Goal: Task Accomplishment & Management: Use online tool/utility

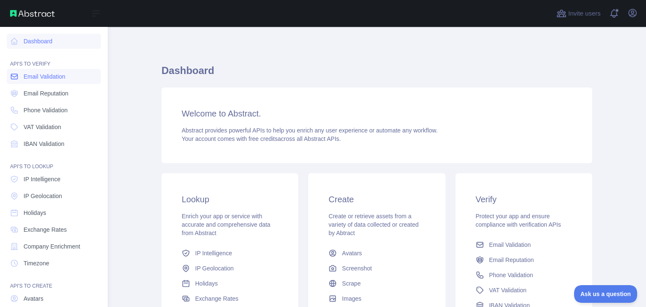
click at [24, 83] on link "Email Validation" at bounding box center [54, 76] width 94 height 15
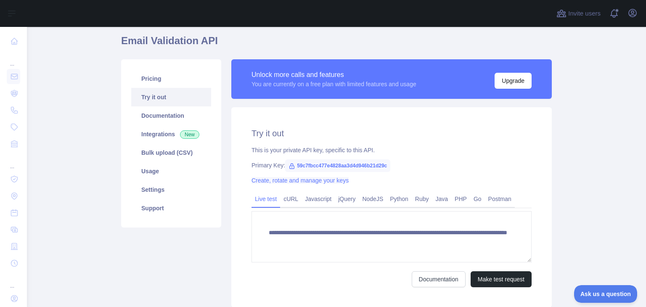
scroll to position [30, 0]
click at [180, 132] on span "New" at bounding box center [189, 134] width 19 height 8
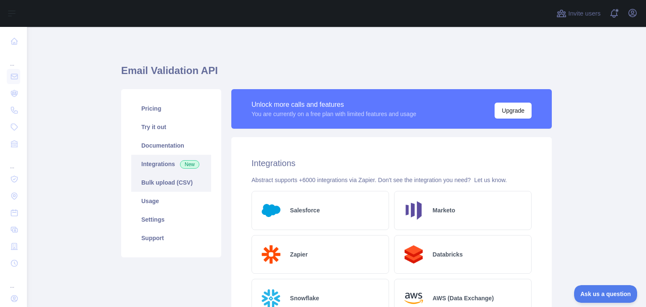
click at [156, 184] on link "Bulk upload (CSV)" at bounding box center [171, 182] width 80 height 19
